Goal: Check status: Check status

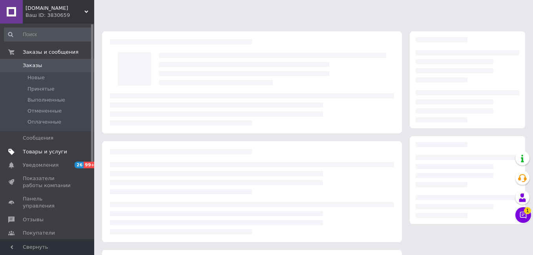
click at [29, 150] on span "Товары и услуги" at bounding box center [45, 151] width 44 height 7
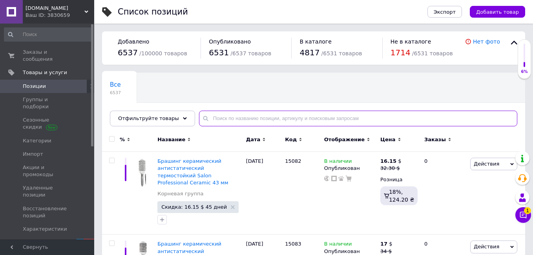
click at [242, 115] on input "text" at bounding box center [358, 119] width 318 height 16
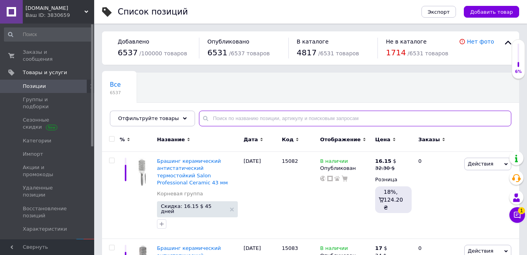
paste input "359863363"
type input "359863363"
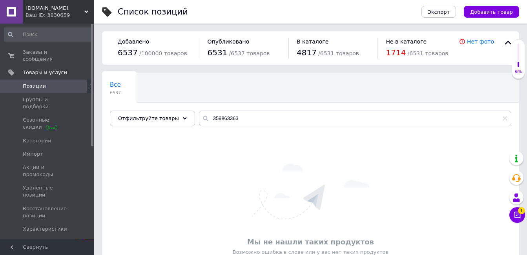
drag, startPoint x: 70, startPoint y: 50, endPoint x: 169, endPoint y: 96, distance: 109.0
click at [69, 50] on span "Заказы и сообщения" at bounding box center [48, 56] width 50 height 14
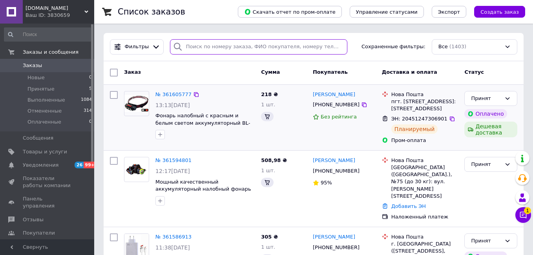
click at [201, 47] on input "search" at bounding box center [258, 46] width 177 height 15
paste input "359863363"
type input "359863363"
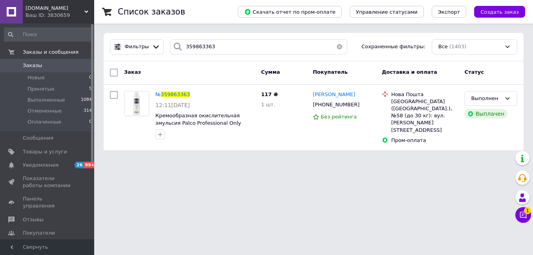
click at [246, 160] on html "[DOMAIN_NAME] Ваш ID: 3830659 Сайт [DOMAIN_NAME] Кабинет покупателя Проверить с…" at bounding box center [266, 80] width 533 height 160
